Goal: Task Accomplishment & Management: Check status

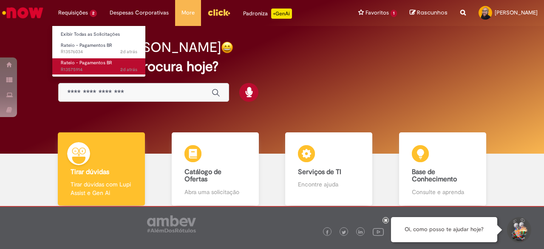
click at [92, 64] on span "Rateio - Pagamentos BR" at bounding box center [86, 62] width 51 height 6
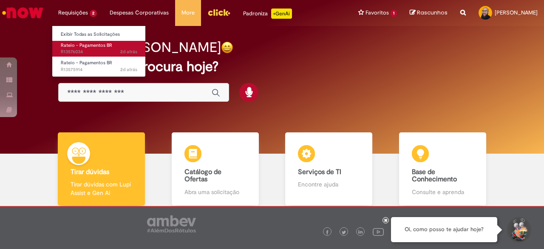
click at [90, 48] on span "Rateio - Pagamentos BR" at bounding box center [86, 45] width 51 height 6
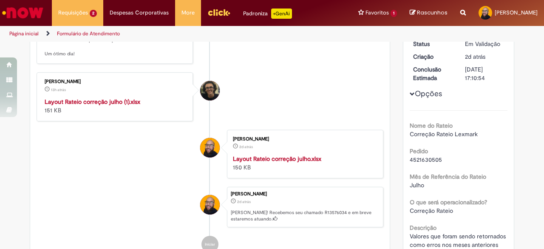
scroll to position [91, 0]
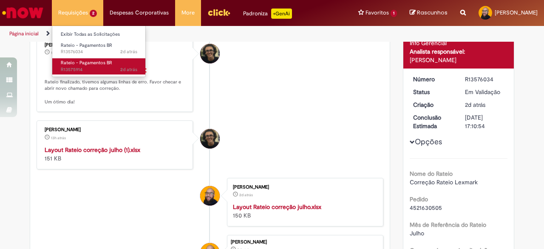
click at [84, 68] on span "2d atrás 2 dias atrás R13575914" at bounding box center [99, 69] width 76 height 7
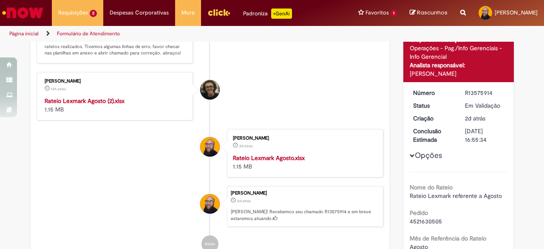
scroll to position [85, 0]
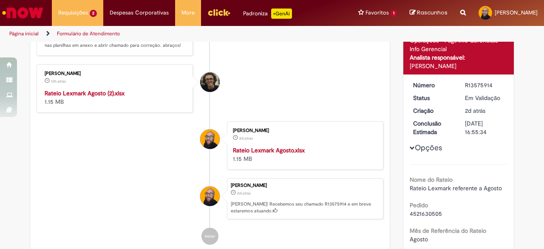
click at [110, 97] on strong "Rateio Lexmark Agosto (2).xlsx" at bounding box center [85, 93] width 80 height 8
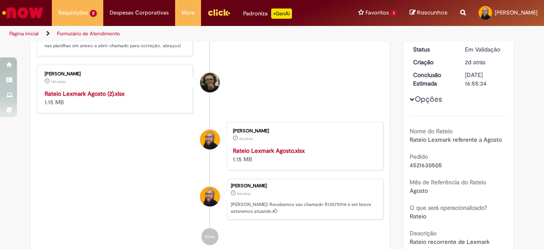
scroll to position [0, 0]
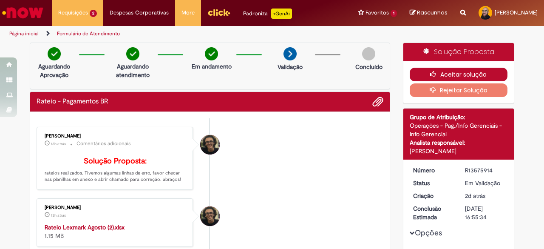
click at [418, 69] on button "Aceitar solução" at bounding box center [459, 75] width 98 height 14
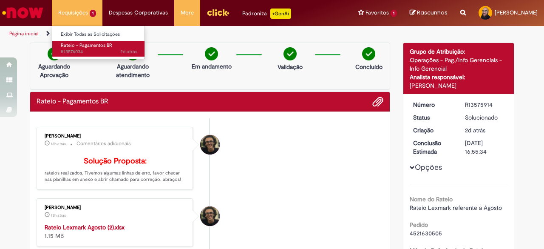
click at [79, 51] on span "2d atrás 2 dias atrás R13576034" at bounding box center [99, 51] width 76 height 7
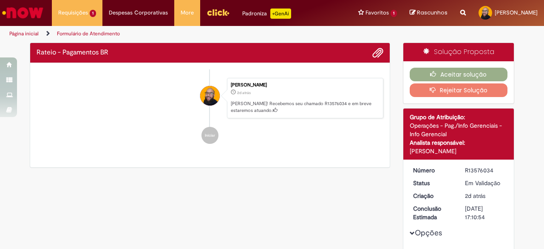
click at [344, 62] on div "Extremamente Satisfeito" at bounding box center [363, 33] width 43 height 58
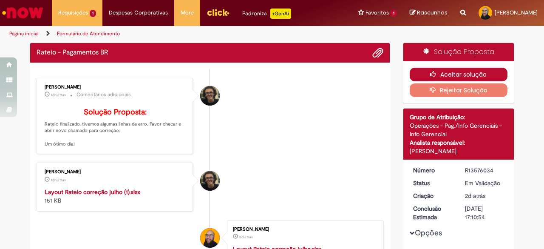
click at [430, 77] on icon "button" at bounding box center [435, 74] width 10 height 6
